Goal: Information Seeking & Learning: Learn about a topic

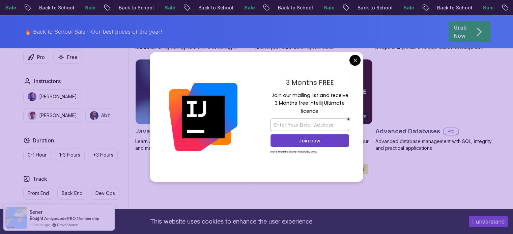
scroll to position [413, 0]
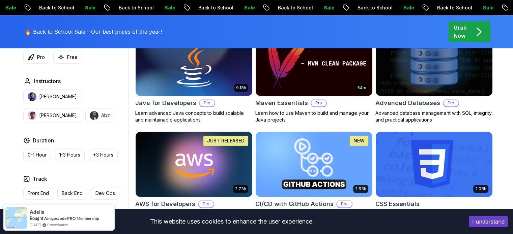
scroll to position [372, 0]
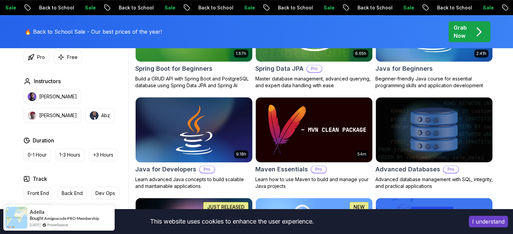
click at [177, 139] on img at bounding box center [194, 130] width 122 height 68
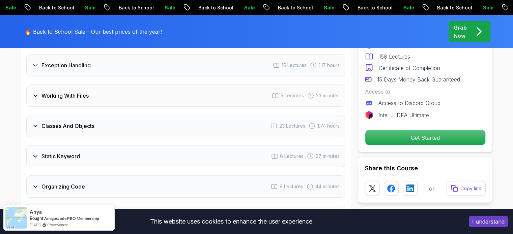
scroll to position [1306, 0]
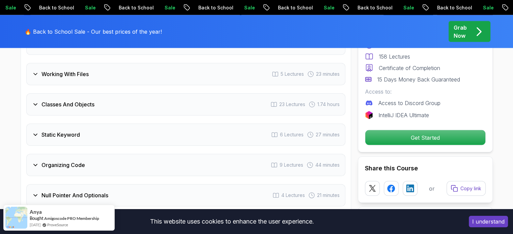
click at [151, 93] on div "Classes And Objects 23 Lectures 1.74 hours" at bounding box center [185, 104] width 319 height 22
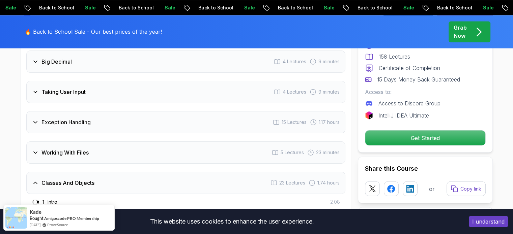
scroll to position [1172, 0]
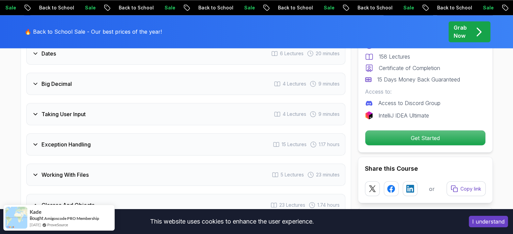
click at [80, 194] on div "Classes And Objects 23 Lectures 1.74 hours" at bounding box center [185, 205] width 319 height 22
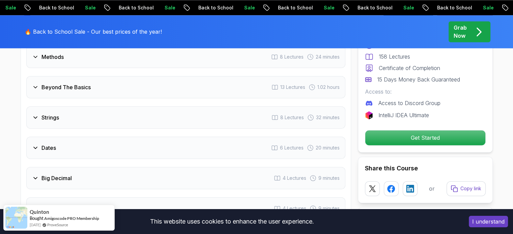
scroll to position [1023, 0]
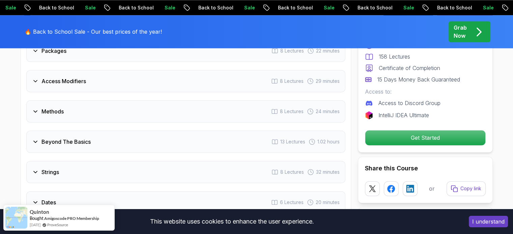
click at [86, 101] on div "Methods 8 Lectures 24 minutes" at bounding box center [185, 112] width 319 height 22
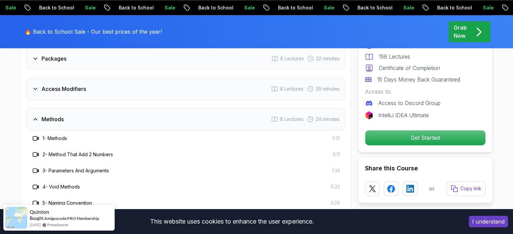
scroll to position [990, 0]
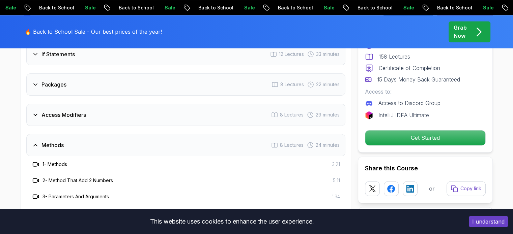
click at [54, 141] on h3 "Methods" at bounding box center [52, 145] width 22 height 8
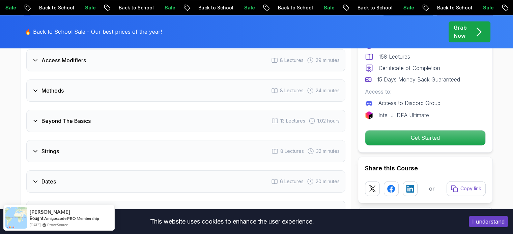
scroll to position [1045, 0]
click at [55, 115] on div "Beyond The Basics 13 Lectures 1.02 hours" at bounding box center [185, 120] width 319 height 22
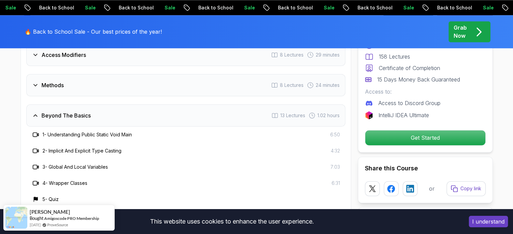
scroll to position [1049, 0]
click at [55, 112] on h3 "Beyond The Basics" at bounding box center [65, 116] width 49 height 8
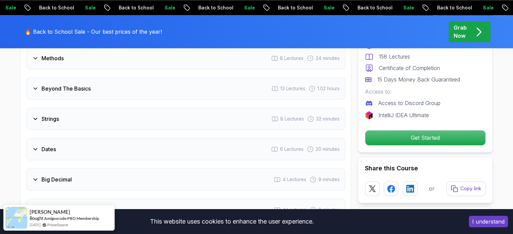
scroll to position [1077, 0]
click at [55, 115] on h3 "Strings" at bounding box center [50, 119] width 18 height 8
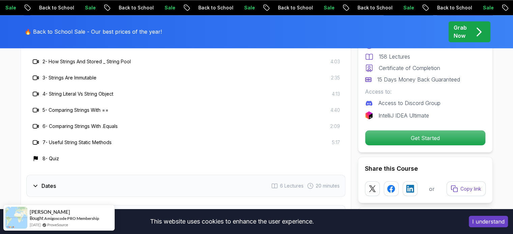
scroll to position [1102, 0]
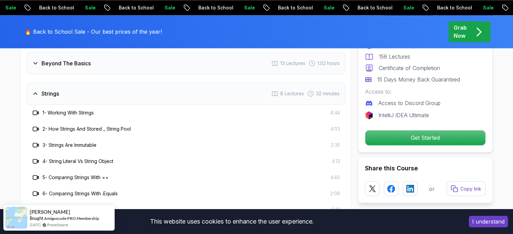
click at [59, 90] on div "Strings 8 Lectures 32 minutes" at bounding box center [185, 94] width 319 height 22
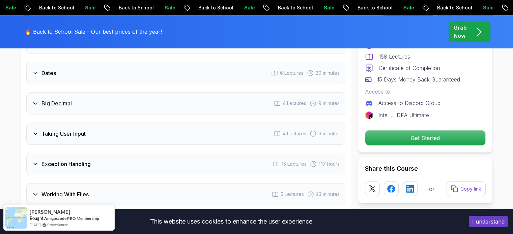
scroll to position [1154, 0]
